Goal: Task Accomplishment & Management: Use online tool/utility

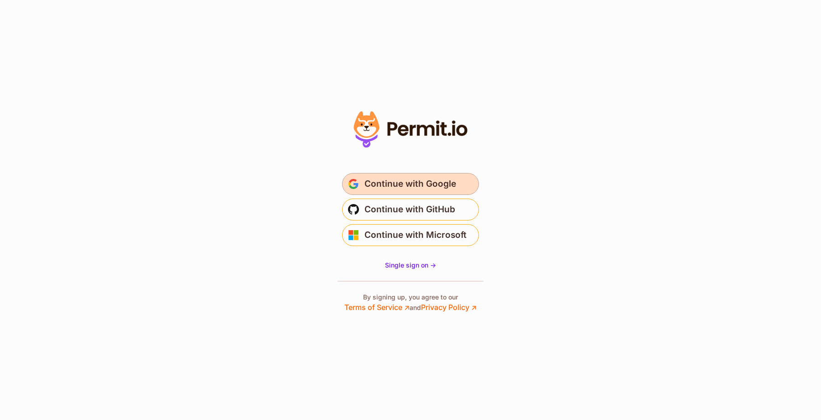
click at [412, 180] on span "Continue with Google" at bounding box center [411, 184] width 92 height 15
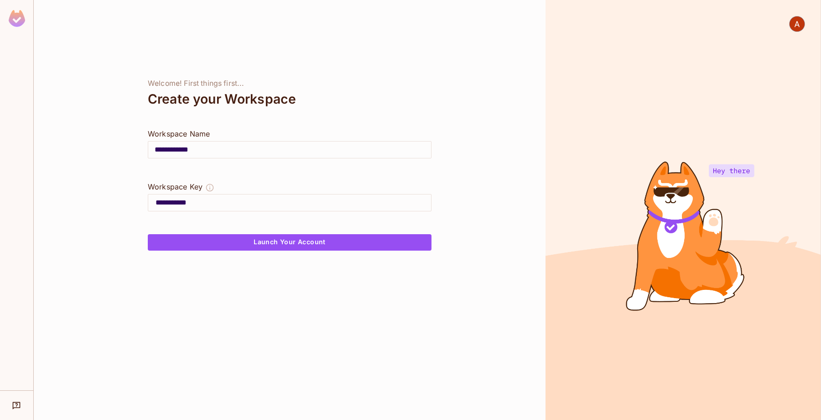
click at [16, 22] on img at bounding box center [17, 18] width 16 height 17
